Goal: Find specific page/section: Find specific page/section

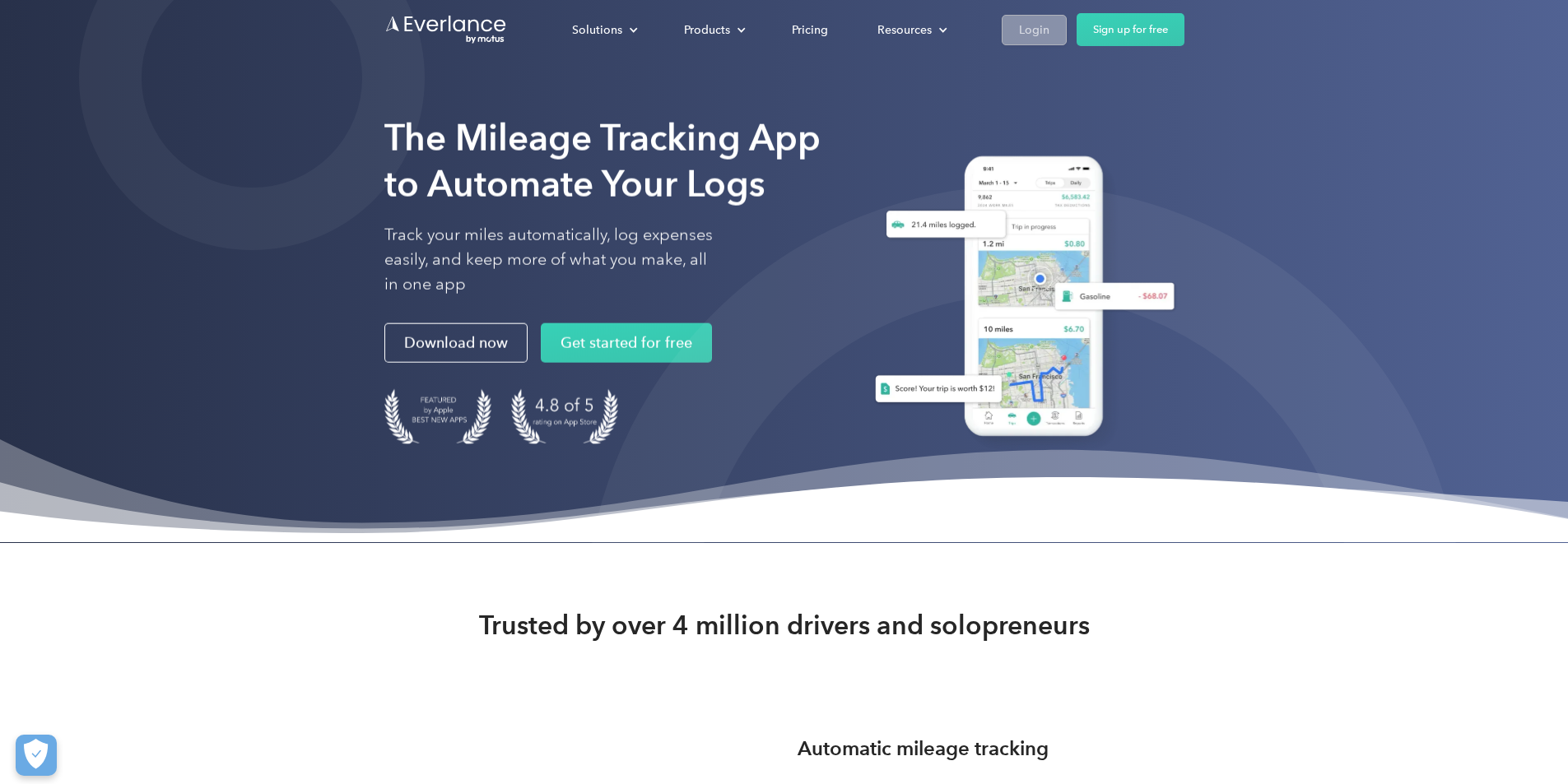
click at [1066, 17] on link "Login" at bounding box center [1034, 29] width 65 height 30
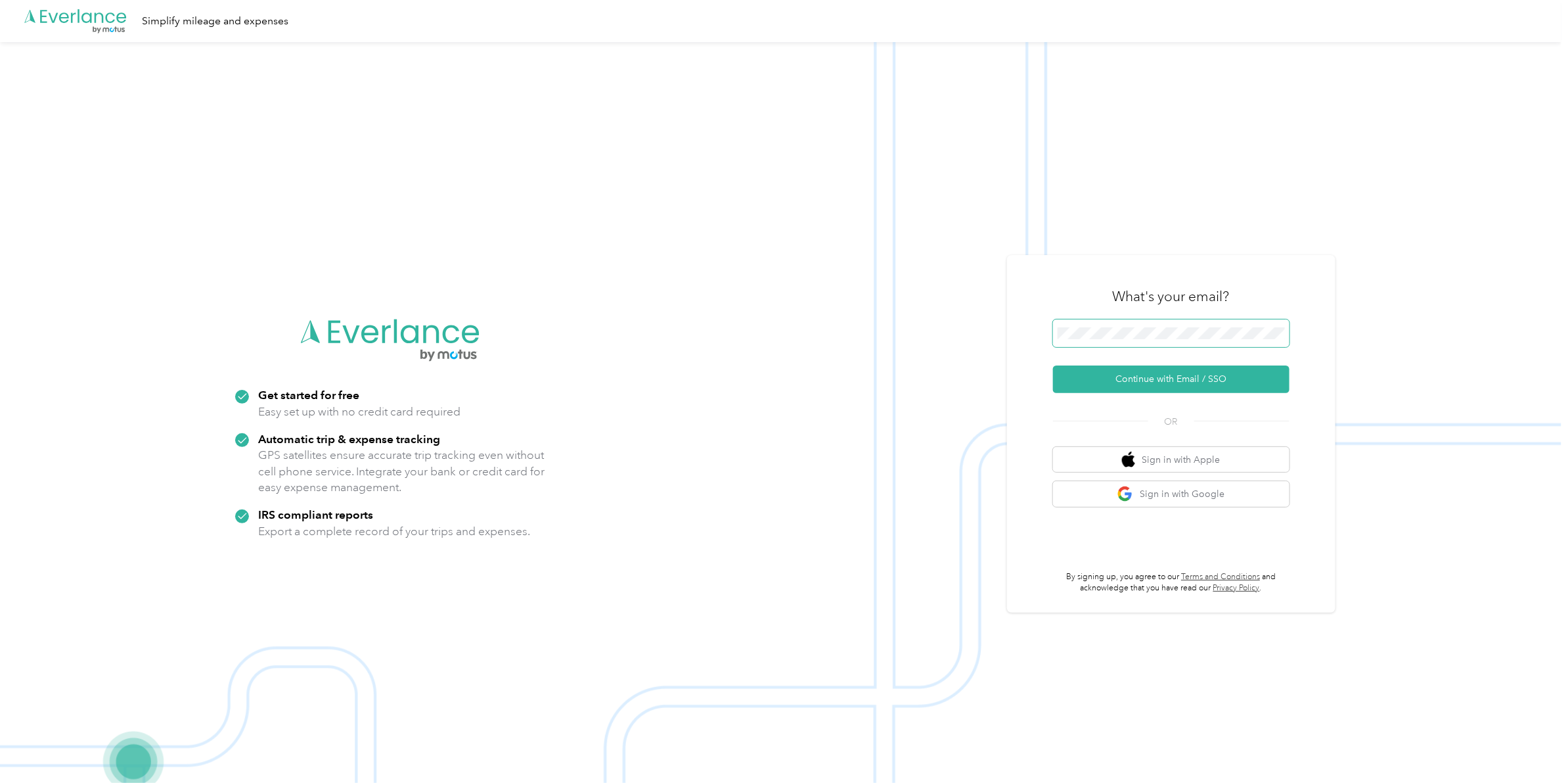
click at [1233, 339] on span at bounding box center [1171, 333] width 237 height 27
click at [1217, 323] on span at bounding box center [1171, 333] width 237 height 27
click at [1161, 379] on button "Continue with Email / SSO" at bounding box center [1171, 379] width 237 height 27
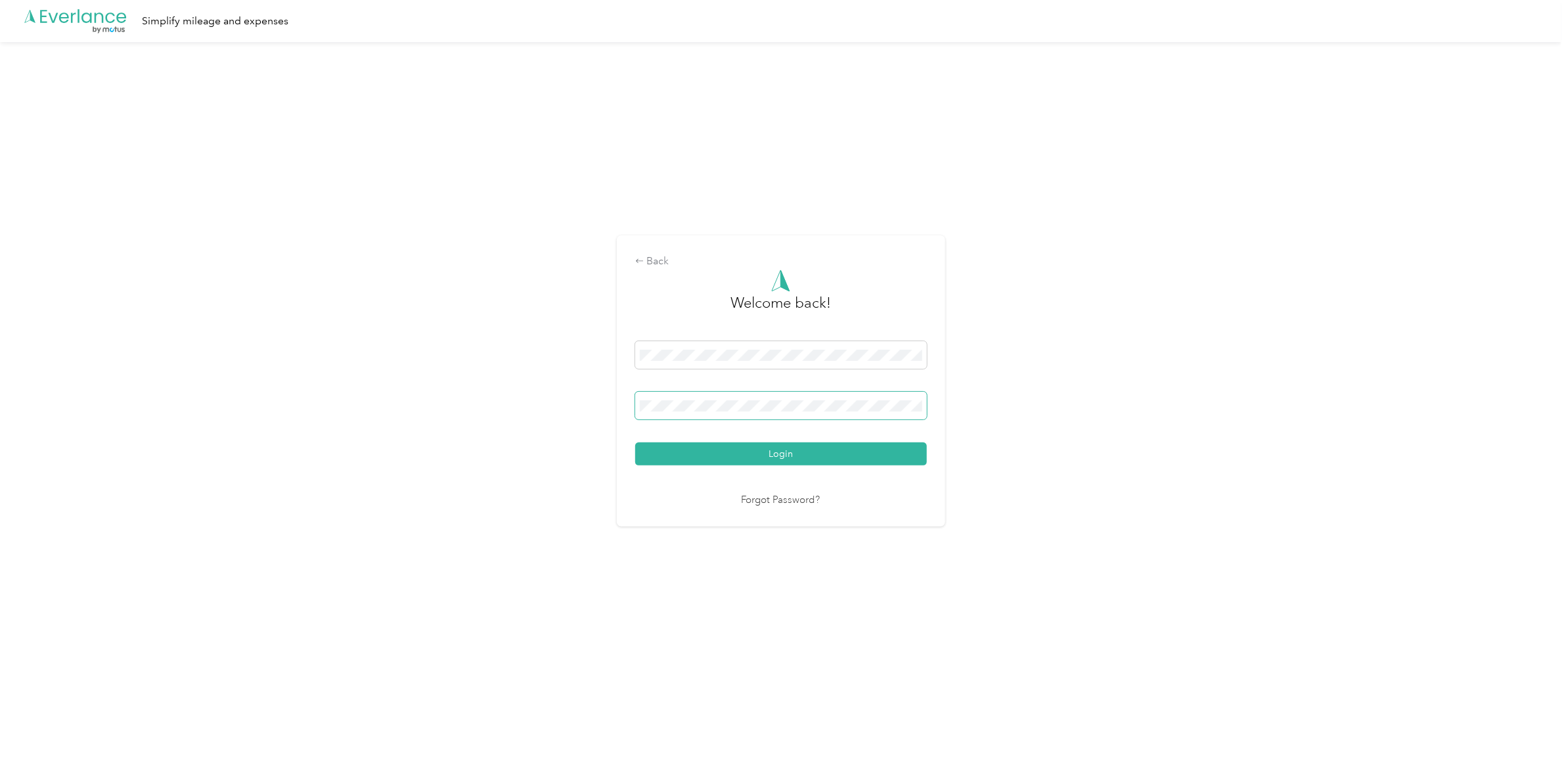
click at [645, 399] on span at bounding box center [781, 406] width 292 height 27
click at [635, 443] on button "Login" at bounding box center [781, 454] width 292 height 23
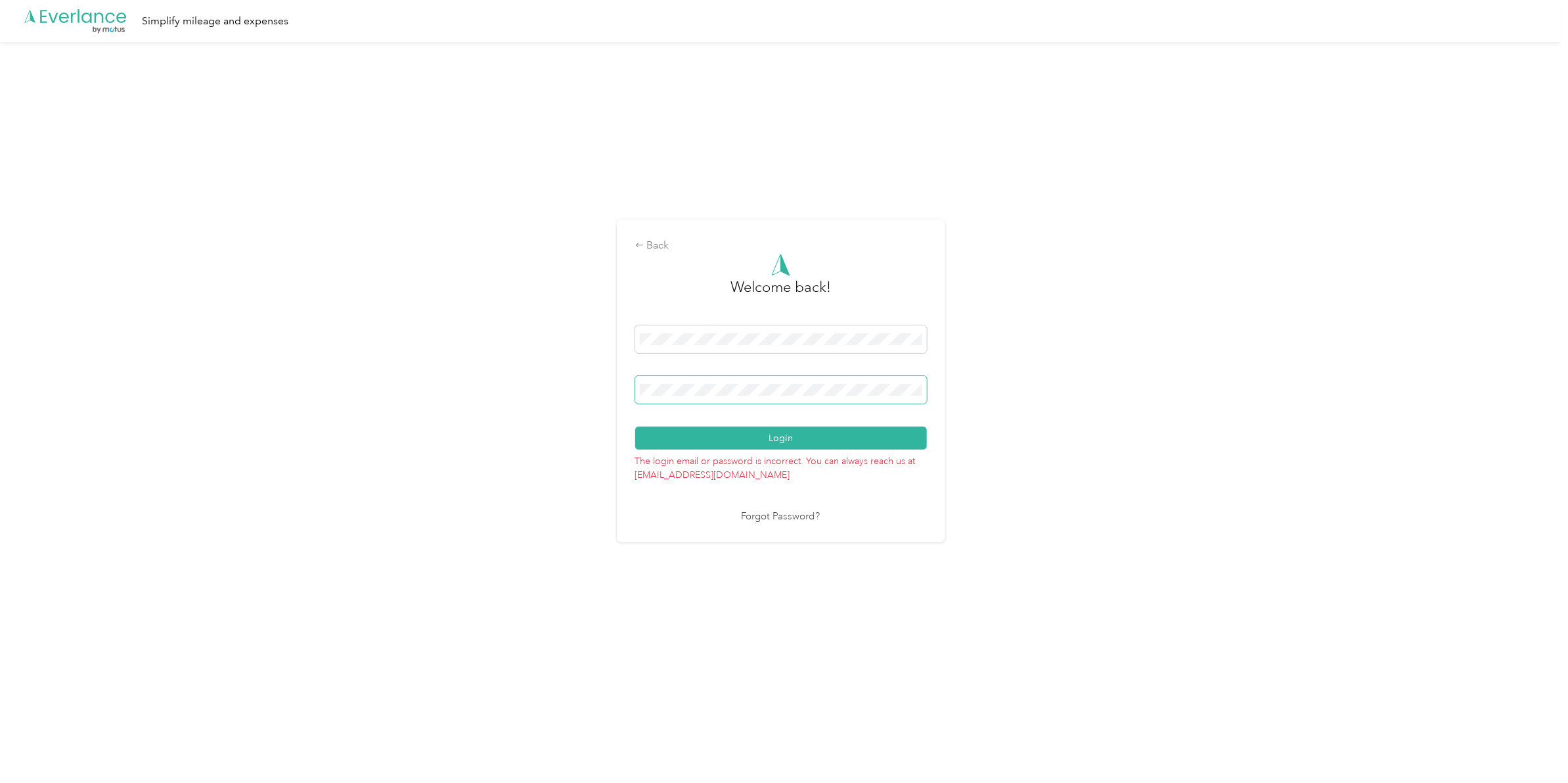
drag, startPoint x: 638, startPoint y: 399, endPoint x: 511, endPoint y: 379, distance: 128.6
click at [511, 379] on div "Back Welcome back! Login The login email or password is incorrect. You can alwa…" at bounding box center [781, 386] width 1562 height 689
click at [635, 427] on button "Login" at bounding box center [781, 439] width 292 height 23
click at [498, 384] on div "Back Welcome back! Login The login email or password is incorrect. You can alwa…" at bounding box center [781, 386] width 1562 height 689
click at [635, 427] on button "Login" at bounding box center [781, 439] width 292 height 23
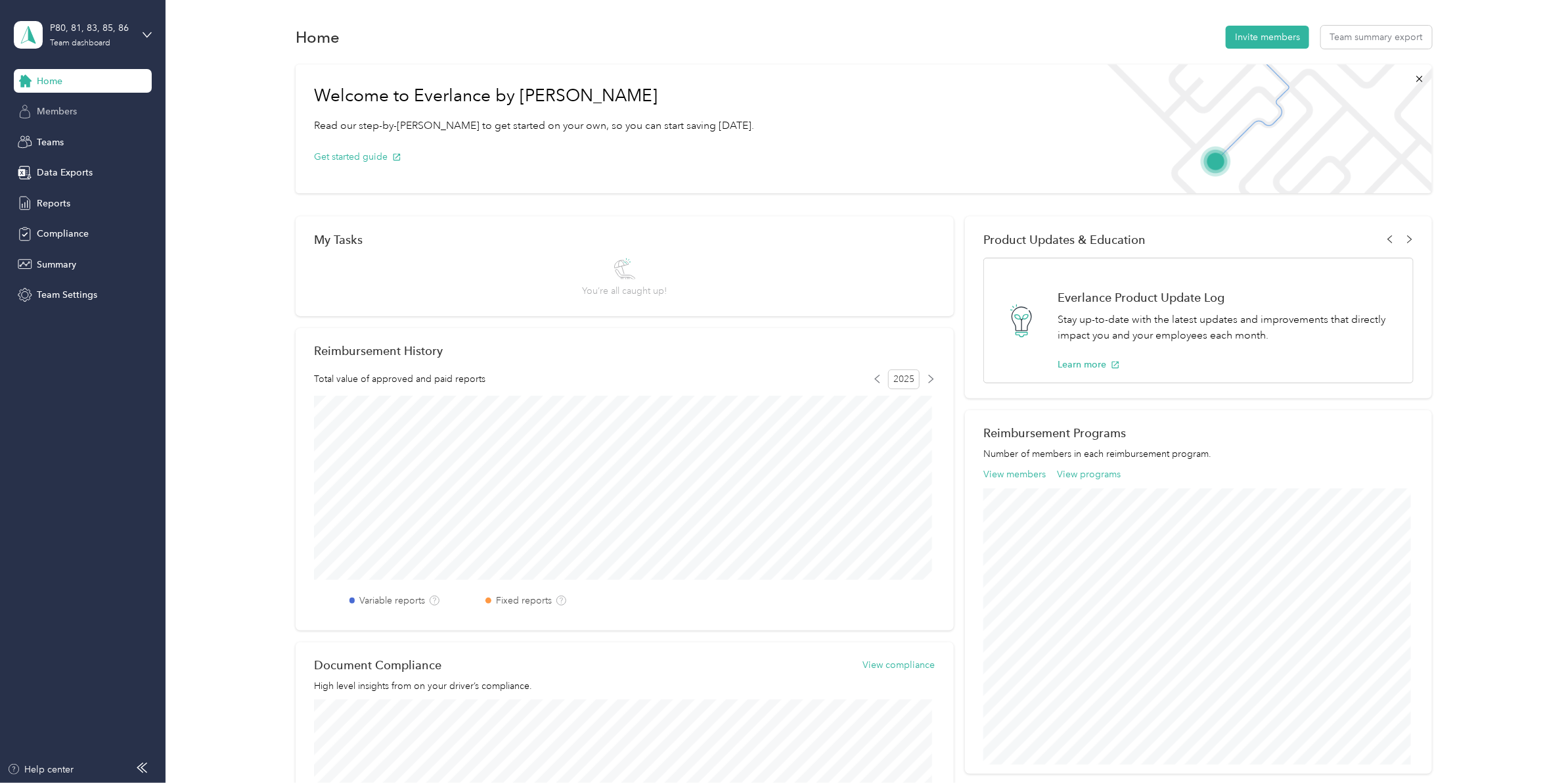
click at [57, 113] on span "Members" at bounding box center [57, 111] width 40 height 14
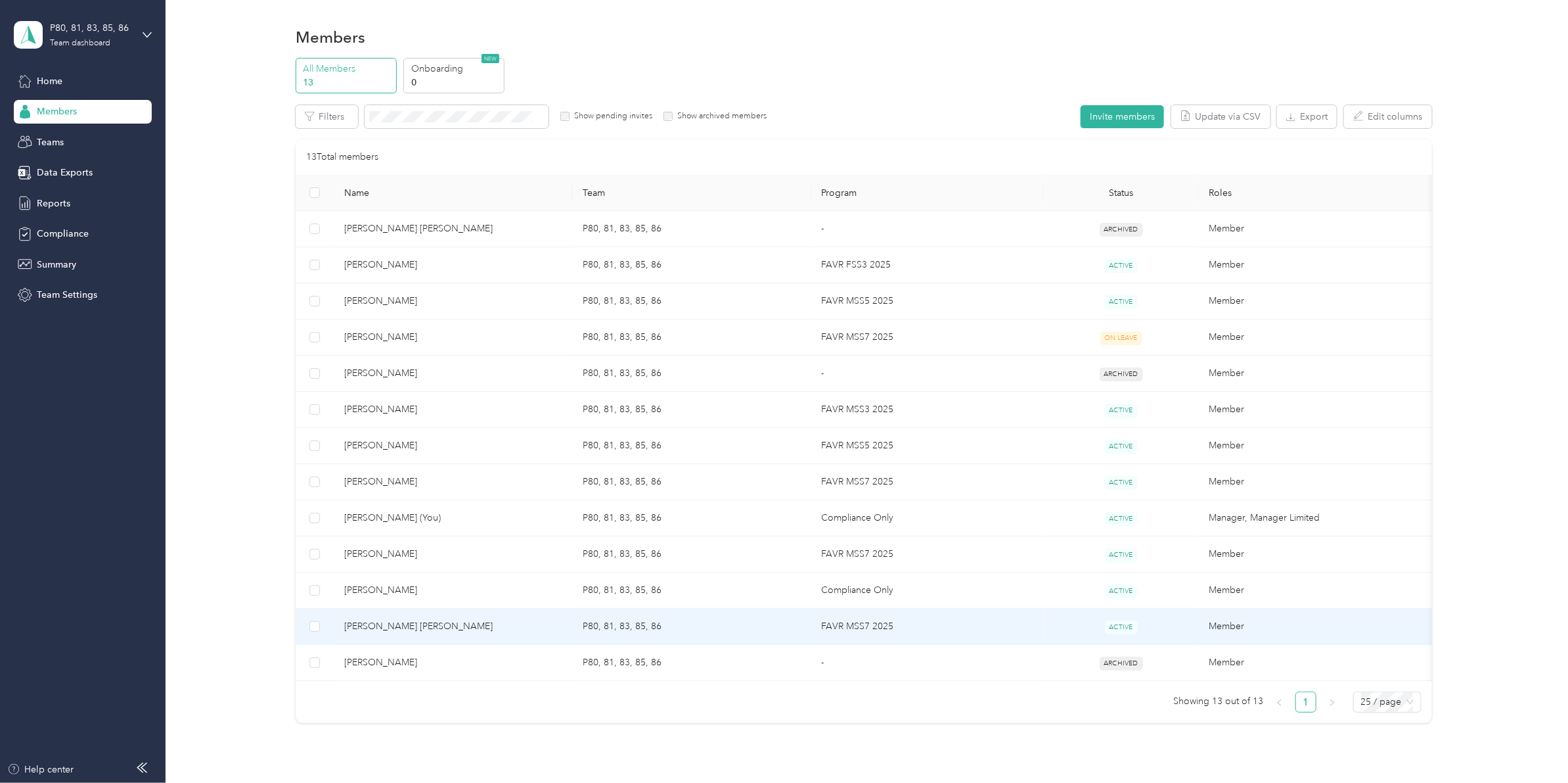
click at [403, 631] on span "[PERSON_NAME] [PERSON_NAME]" at bounding box center [453, 626] width 217 height 14
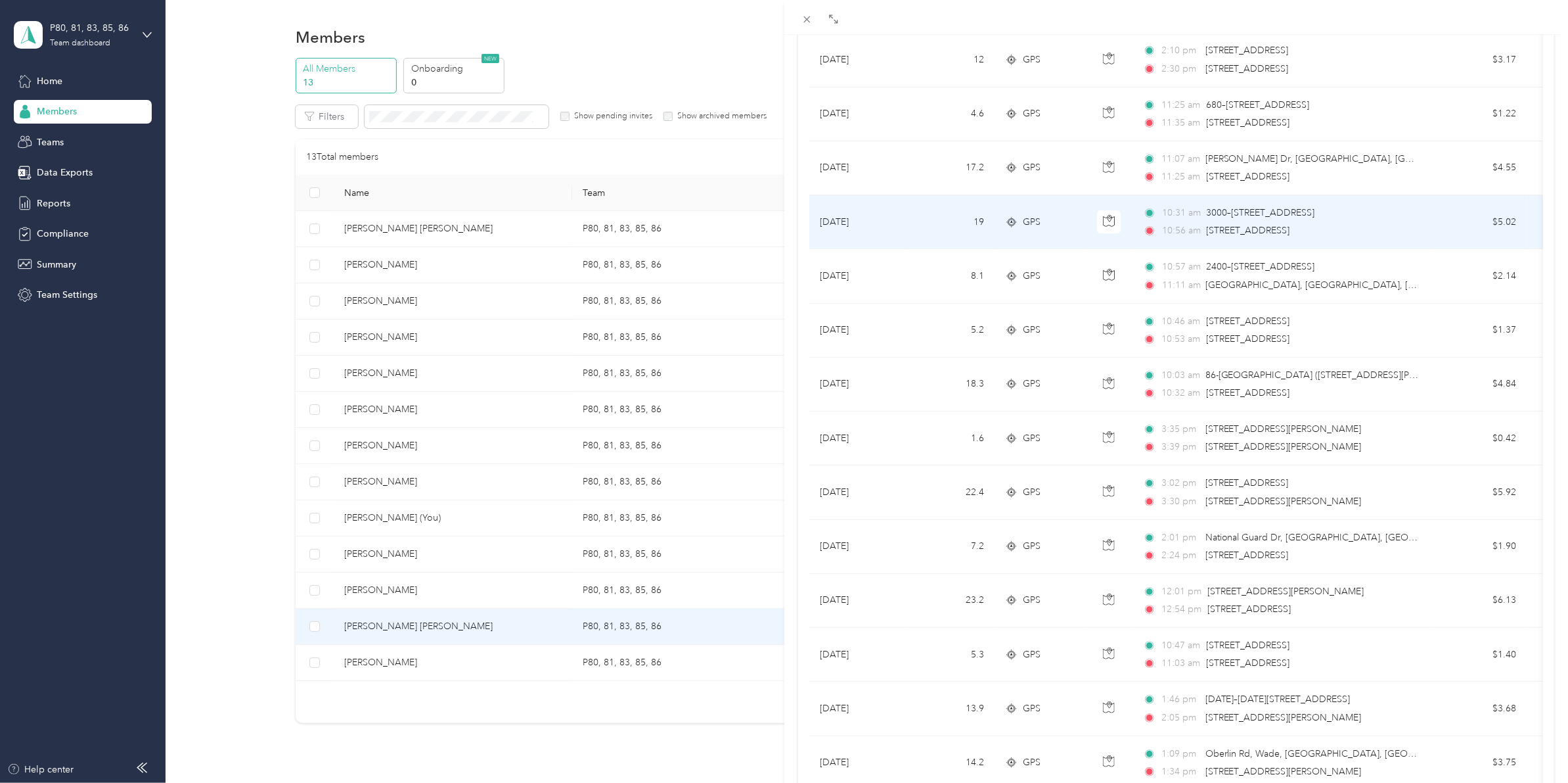
scroll to position [246, 0]
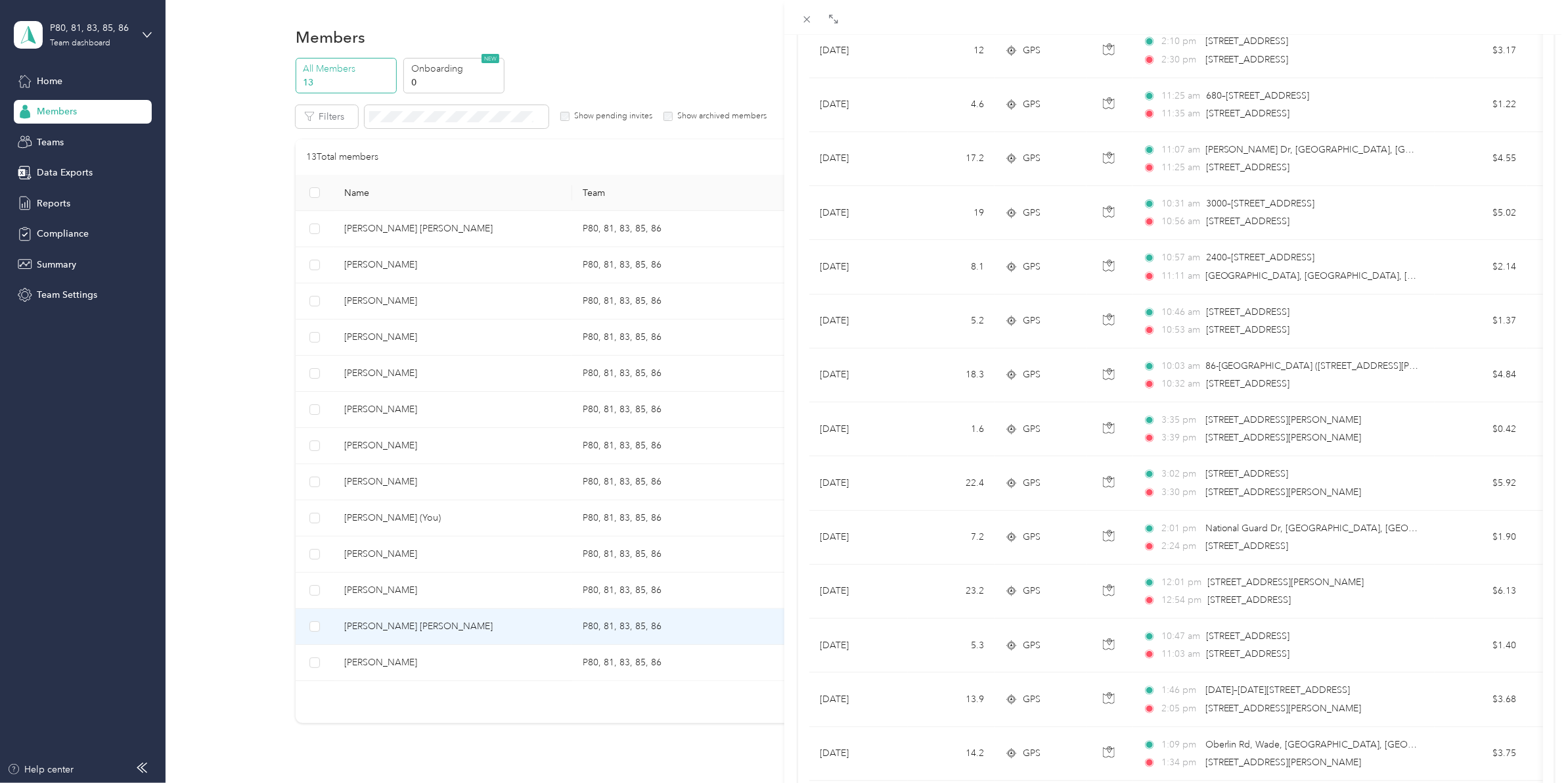
click at [222, 548] on div "[PERSON_NAME] [PERSON_NAME] Archive Trips Expenses Reports Member info Program …" at bounding box center [784, 391] width 1568 height 783
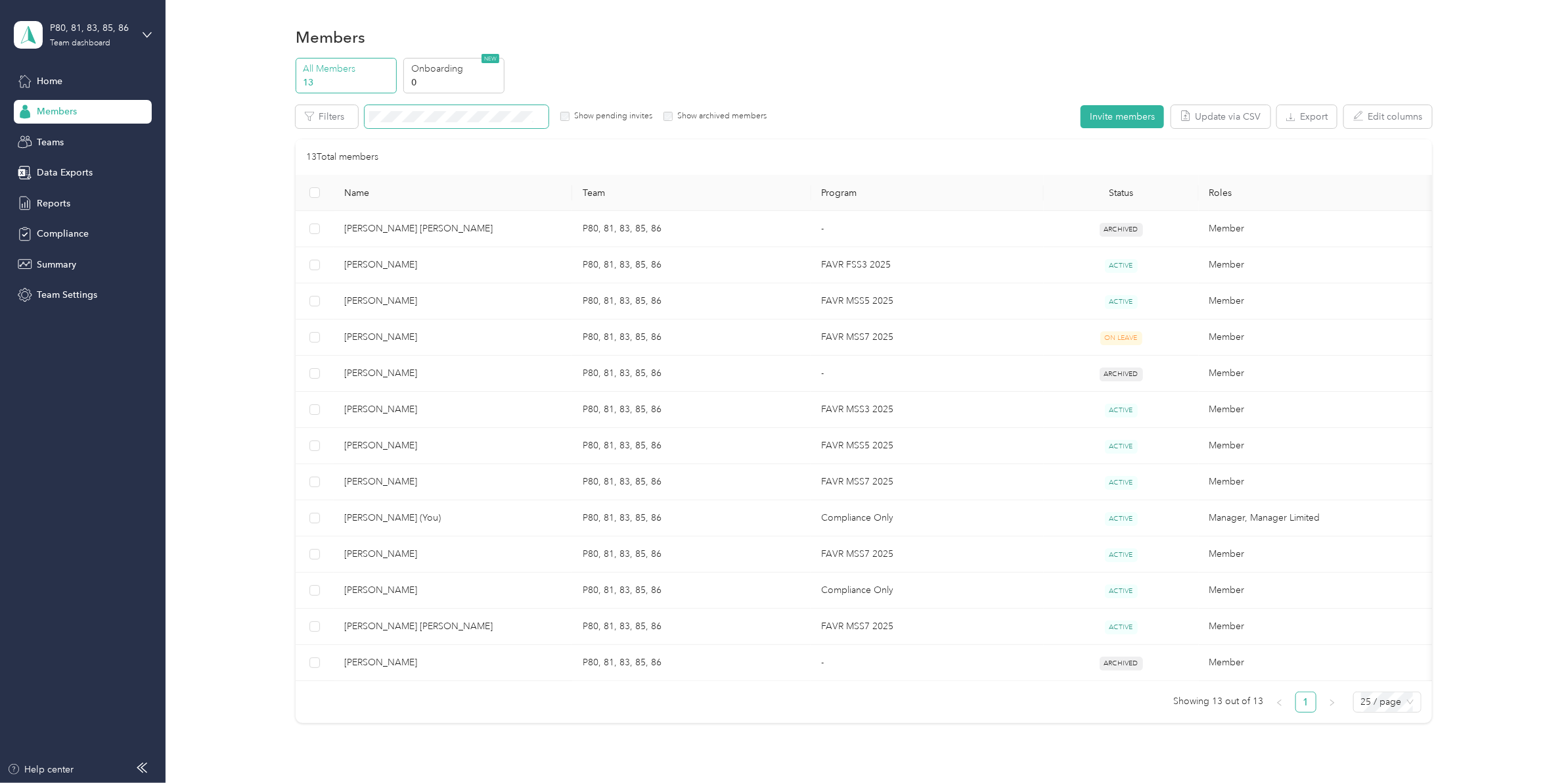
click at [420, 124] on span at bounding box center [457, 117] width 184 height 23
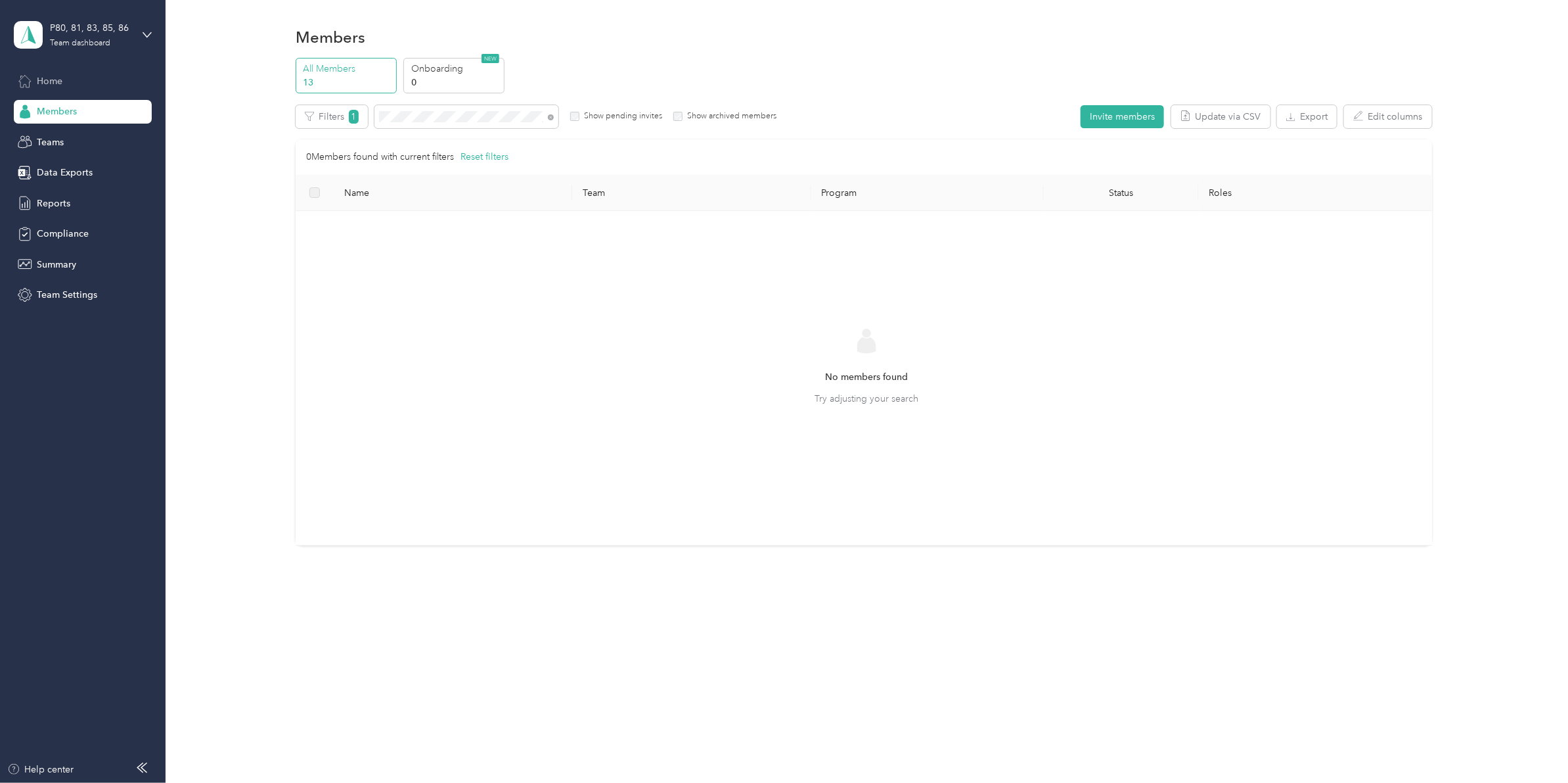
click at [66, 86] on div "Home" at bounding box center [82, 81] width 138 height 23
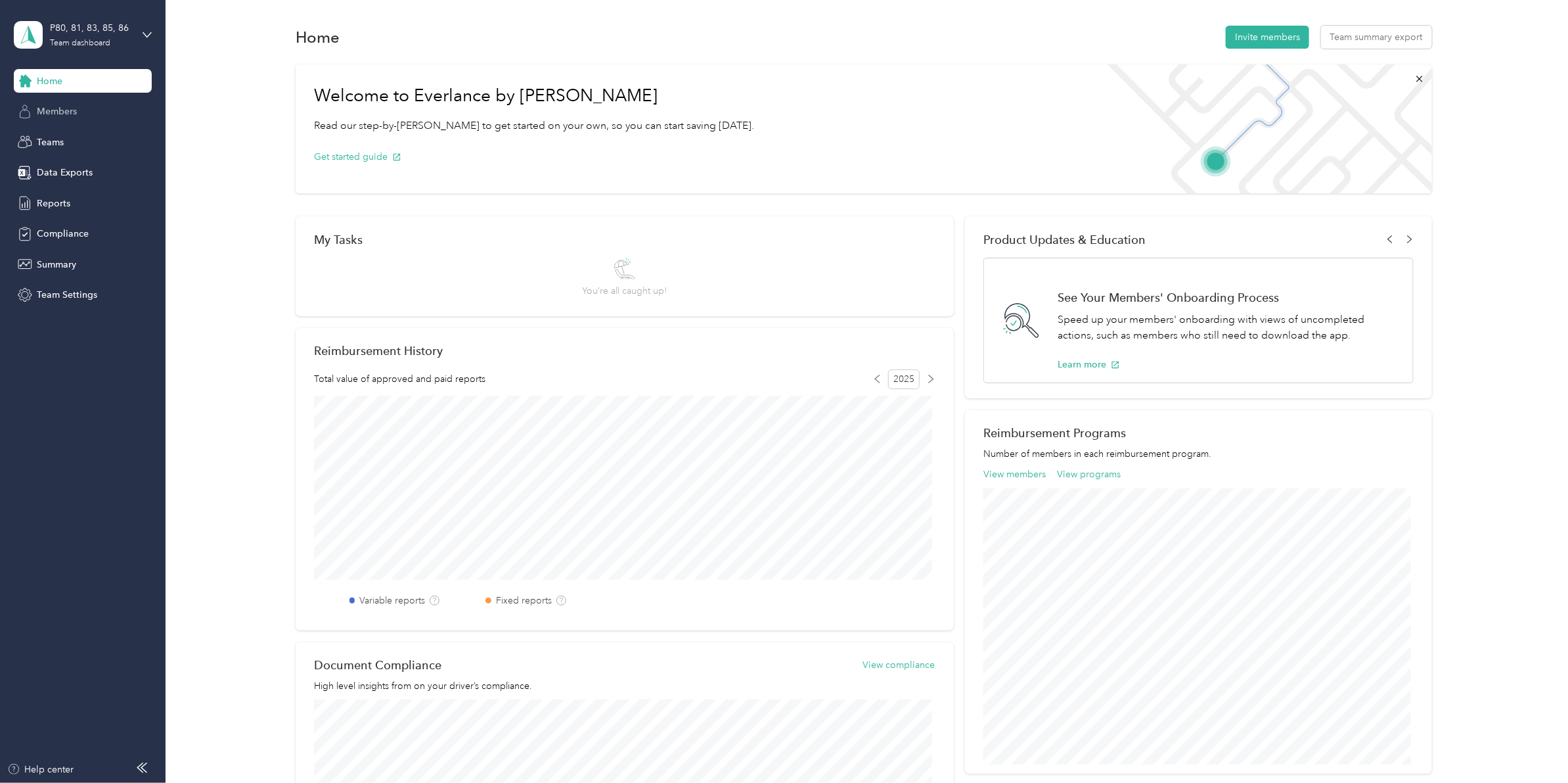
click at [54, 119] on div "Members" at bounding box center [82, 112] width 138 height 23
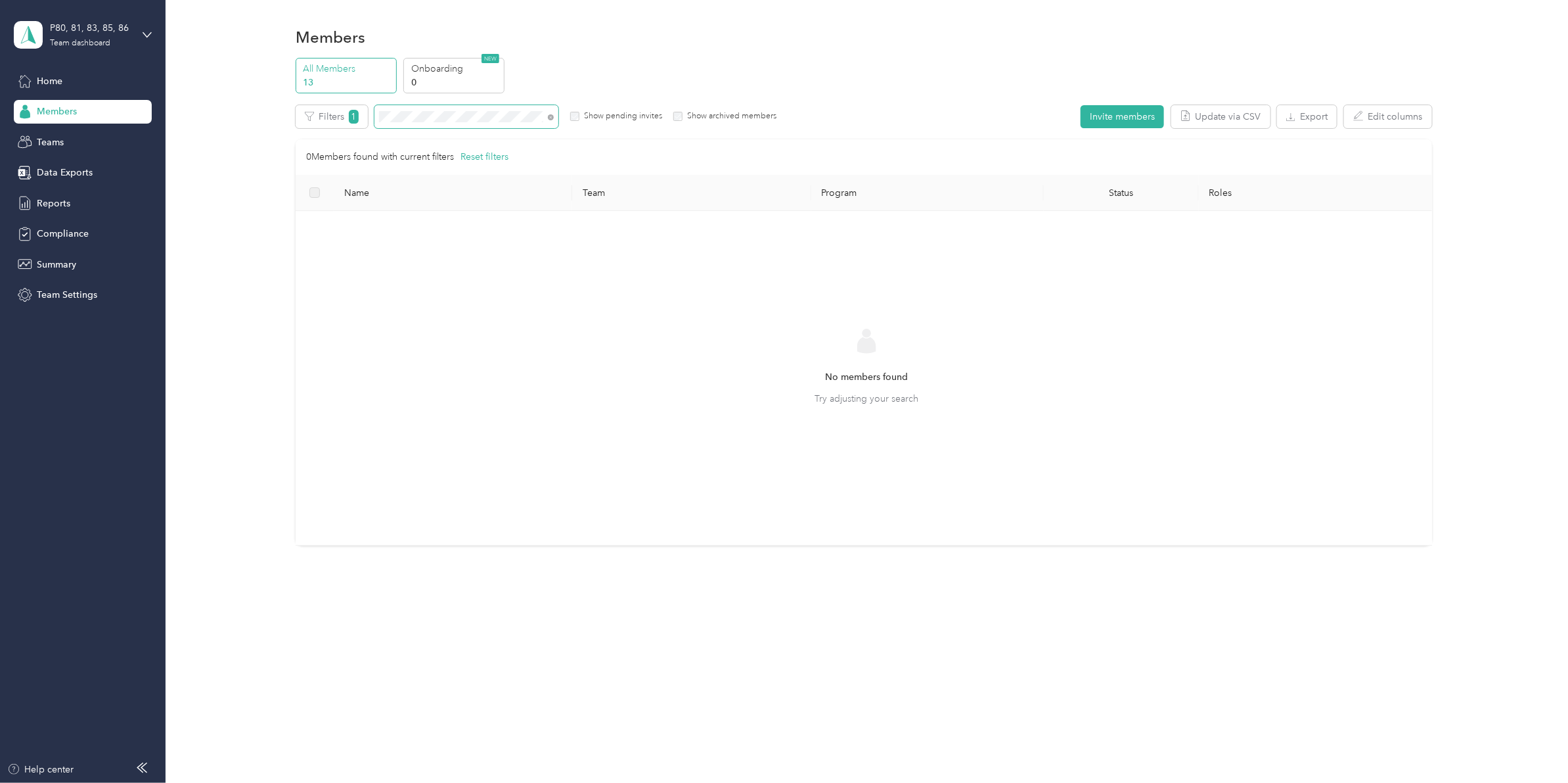
click at [552, 113] on span at bounding box center [551, 117] width 6 height 11
click at [551, 117] on icon at bounding box center [551, 117] width 6 height 6
